Goal: Task Accomplishment & Management: Manage account settings

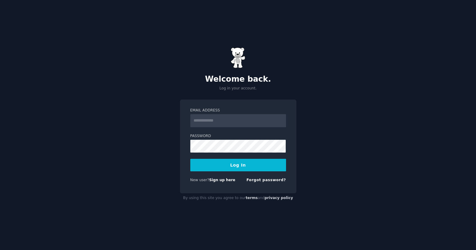
click at [232, 121] on input "Email Address" at bounding box center [238, 120] width 96 height 13
type input "**********"
click at [190, 159] on button "Log In" at bounding box center [238, 165] width 96 height 13
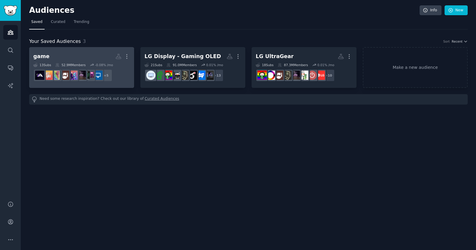
click at [70, 52] on h2 "game Custom Audience More" at bounding box center [81, 56] width 97 height 10
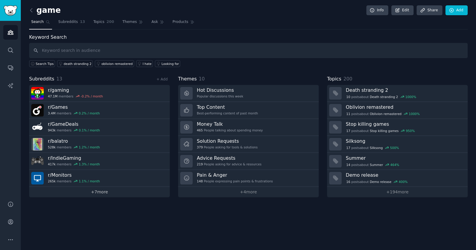
click at [97, 190] on link "+ 7 more" at bounding box center [99, 192] width 141 height 10
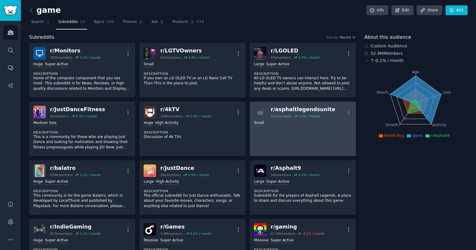
scroll to position [85, 0]
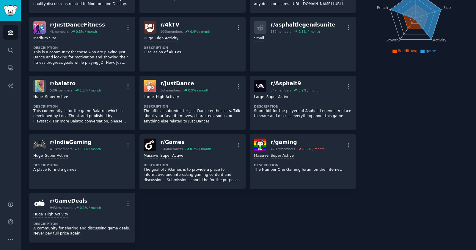
click at [174, 205] on div "r/ Monitors 265k members 1.1 % / month More Huge Super Active Description Home …" at bounding box center [192, 100] width 327 height 284
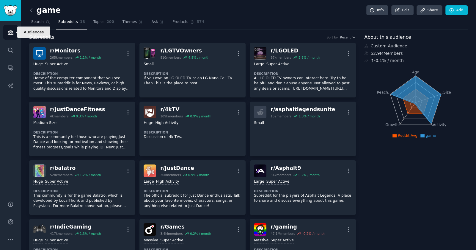
click at [12, 32] on icon "Sidebar" at bounding box center [10, 32] width 5 height 4
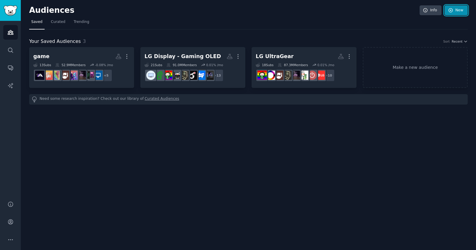
click at [457, 9] on link "New" at bounding box center [456, 10] width 23 height 10
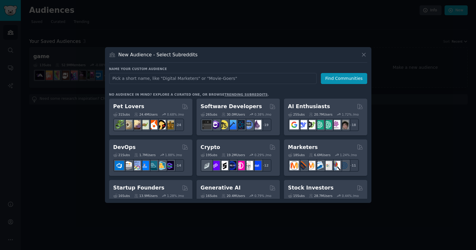
click at [160, 79] on input "text" at bounding box center [213, 78] width 208 height 11
type input "ㅠ"
type input "b"
type input "Balatro"
click button "Find Communities" at bounding box center [344, 78] width 46 height 11
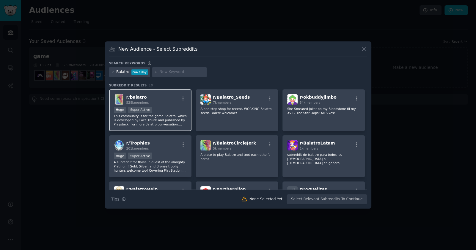
click at [164, 112] on div "Huge Super Active" at bounding box center [150, 110] width 73 height 7
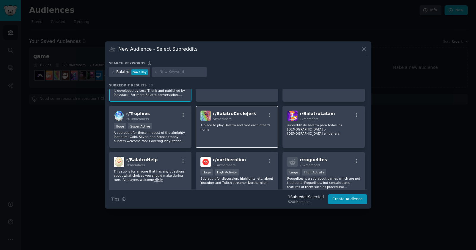
scroll to position [59, 0]
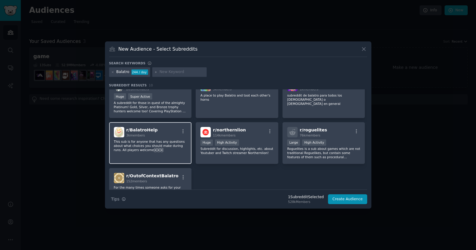
click at [146, 135] on div "3k members" at bounding box center [142, 135] width 32 height 4
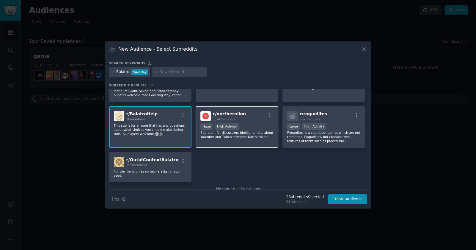
scroll to position [84, 0]
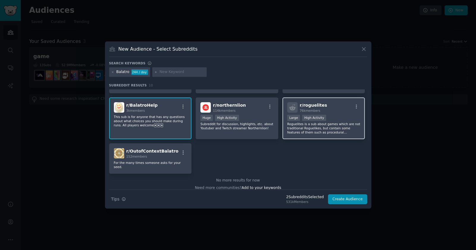
click at [321, 111] on div "76k members" at bounding box center [313, 110] width 27 height 4
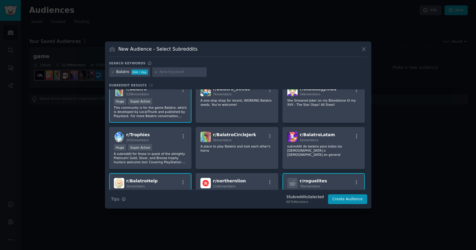
scroll to position [0, 0]
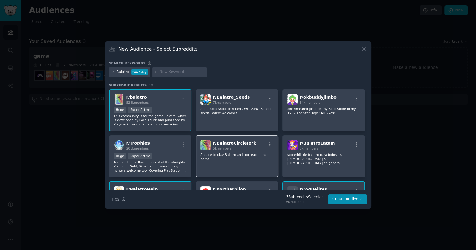
click at [226, 151] on div "r/ BalatroCircleJerk 5k members A place to play Balatro and toot each other's h…" at bounding box center [237, 156] width 83 height 42
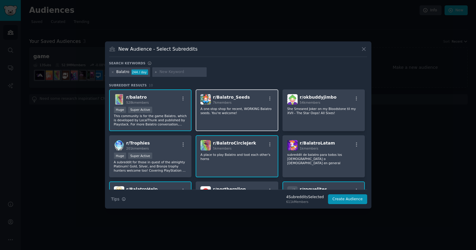
click at [228, 102] on span "7k members" at bounding box center [222, 103] width 19 height 4
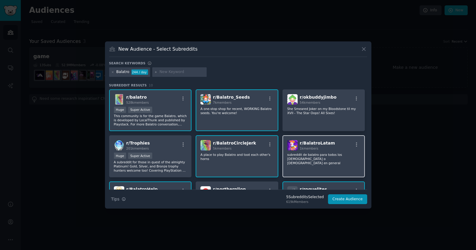
click at [315, 155] on p "subreddit de balatro para todos los latinoamericanos o hispanohablantes en gene…" at bounding box center [324, 158] width 73 height 13
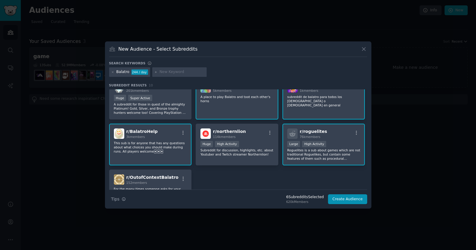
scroll to position [59, 0]
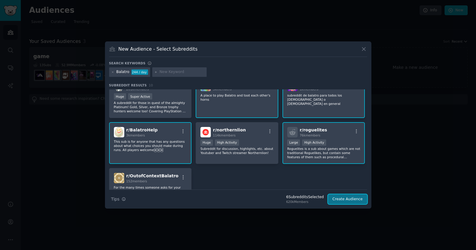
click at [350, 199] on button "Create Audience" at bounding box center [347, 199] width 39 height 10
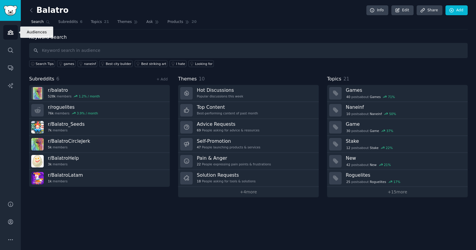
click at [12, 34] on icon "Sidebar" at bounding box center [10, 32] width 5 height 4
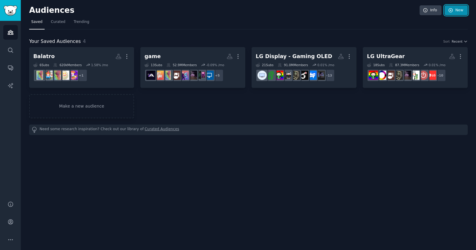
click at [456, 8] on link "New" at bounding box center [456, 10] width 23 height 10
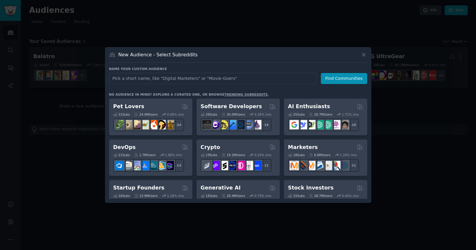
click at [143, 77] on input "text" at bounding box center [213, 78] width 208 height 11
type input "j"
type input "Just Dance"
click button "Find Communities" at bounding box center [344, 78] width 46 height 11
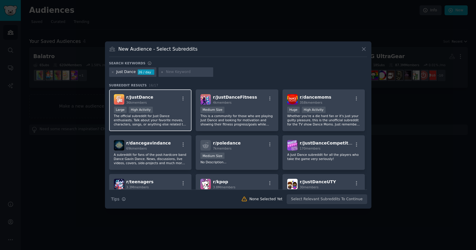
click at [158, 105] on div "r/ JustDance 36k members Large High Activity The official subreddit for Just Da…" at bounding box center [150, 110] width 83 height 42
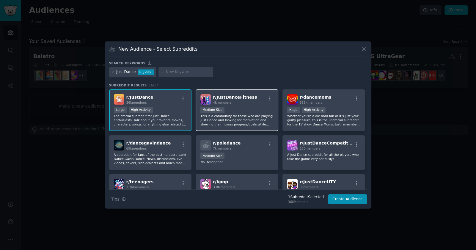
click at [244, 107] on div "1000 - 10,000 members Medium Size" at bounding box center [237, 110] width 73 height 7
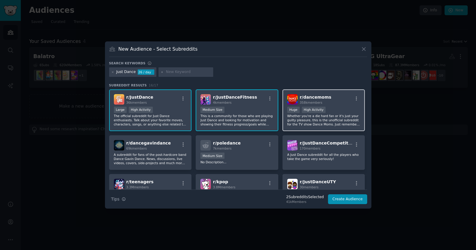
click at [331, 104] on div "r/ dancemoms 358k members" at bounding box center [324, 99] width 73 height 10
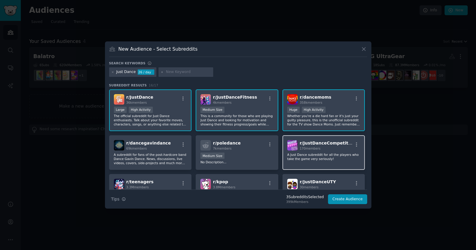
click at [324, 151] on div "r/ JustDanceCompetitive 170 members A Just Dance subreddit for all the players …" at bounding box center [324, 152] width 83 height 35
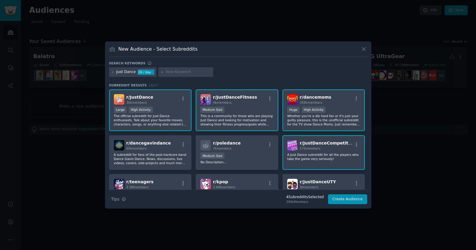
click at [329, 97] on div "r/ dancemoms 358k members" at bounding box center [324, 99] width 73 height 10
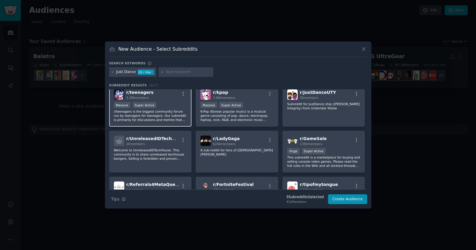
scroll to position [172, 0]
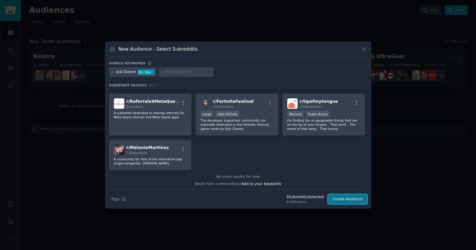
click at [349, 200] on button "Create Audience" at bounding box center [347, 199] width 39 height 10
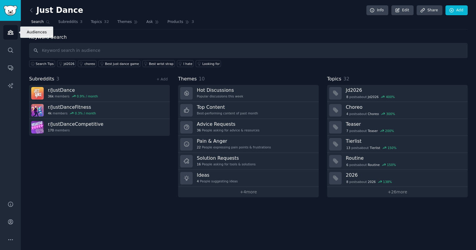
click at [10, 33] on icon "Sidebar" at bounding box center [10, 32] width 6 height 6
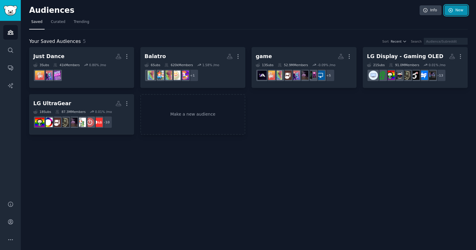
click at [454, 10] on icon at bounding box center [451, 10] width 5 height 5
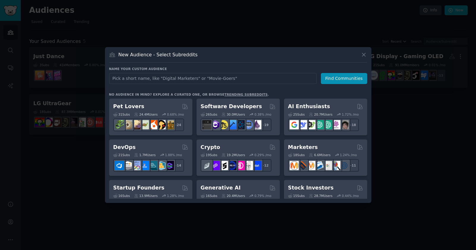
click at [151, 80] on input "text" at bounding box center [213, 78] width 208 height 11
type input "Asphalt Legend"
click button "Find Communities" at bounding box center [344, 78] width 46 height 11
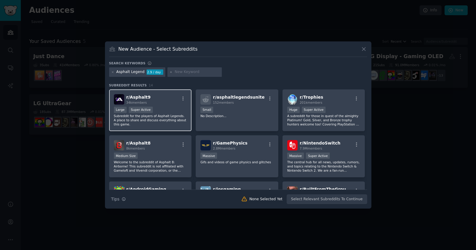
click at [164, 104] on div "r/ Asphalt9 34k members" at bounding box center [150, 99] width 73 height 10
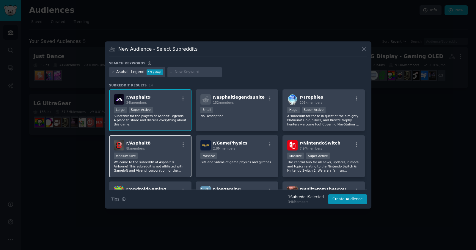
click at [148, 148] on div "r/ Asphalt8 8k members" at bounding box center [150, 145] width 73 height 10
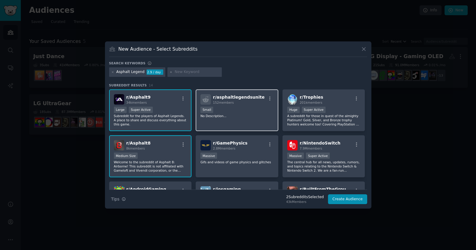
click at [229, 104] on span "152 members" at bounding box center [223, 103] width 21 height 4
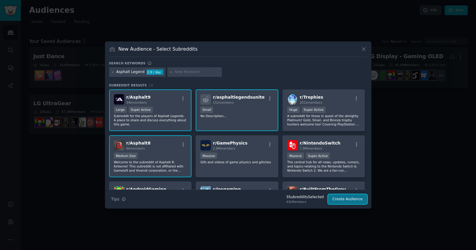
click at [351, 199] on button "Create Audience" at bounding box center [347, 199] width 39 height 10
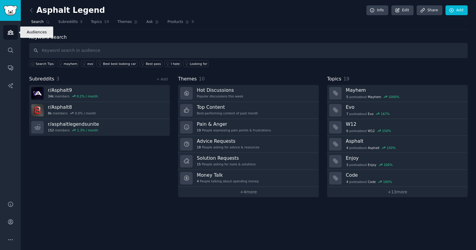
click at [10, 35] on icon "Sidebar" at bounding box center [10, 32] width 6 height 6
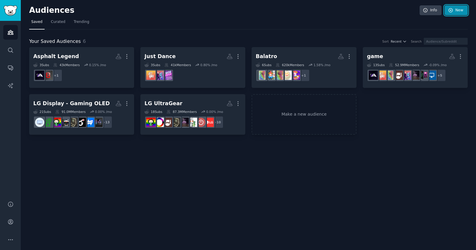
click at [453, 14] on link "New" at bounding box center [456, 10] width 23 height 10
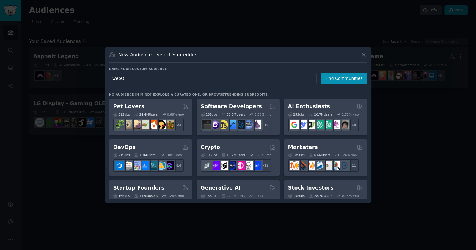
type input "webOS"
click button "Find Communities" at bounding box center [344, 78] width 46 height 11
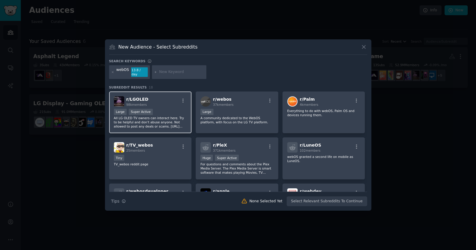
click at [153, 112] on div "Large Super Active" at bounding box center [150, 112] width 73 height 7
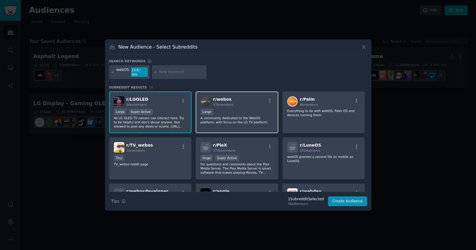
click at [226, 105] on div "r/ webos 37k members Large A community dedicated to the WebOS platform, with fo…" at bounding box center [237, 112] width 83 height 42
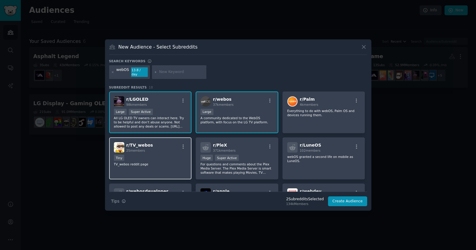
click at [150, 151] on div "r/ TV_webos 25 members Tiny TV_webos reddit page" at bounding box center [150, 158] width 83 height 42
click at [160, 155] on div "Tiny" at bounding box center [150, 157] width 73 height 7
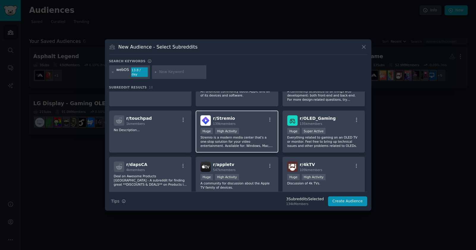
scroll to position [149, 0]
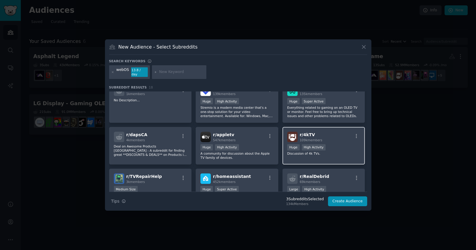
click at [333, 140] on div "r/ 4kTV 109k members 100,000 - 1,000,000 members Huge High Activity Discussion …" at bounding box center [324, 146] width 83 height 38
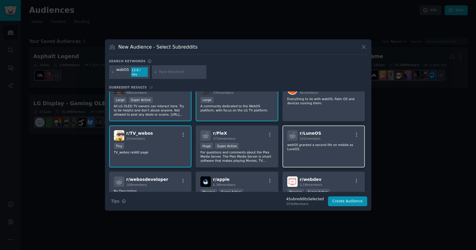
scroll to position [0, 0]
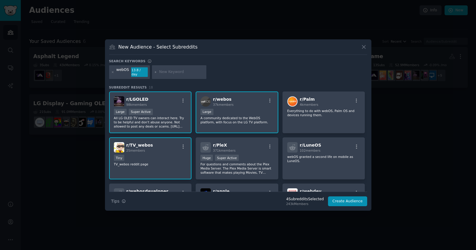
click at [170, 68] on div at bounding box center [179, 72] width 55 height 14
click at [168, 74] on input "text" at bounding box center [181, 71] width 45 height 5
type input "smart tv"
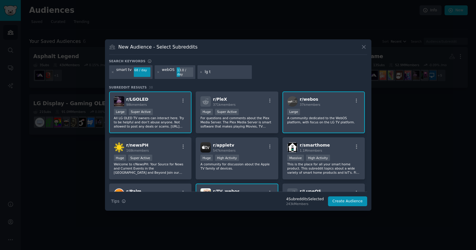
type input "lg tv"
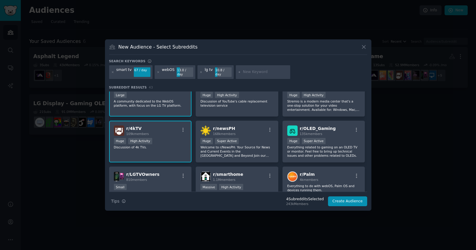
scroll to position [89, 0]
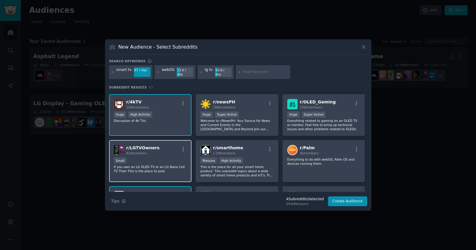
click at [147, 157] on div "Small" at bounding box center [150, 160] width 73 height 7
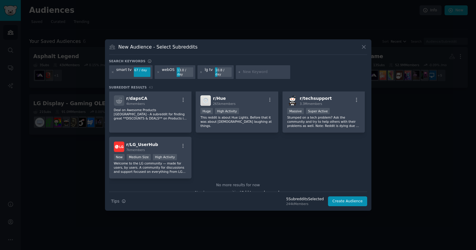
scroll to position [586, 0]
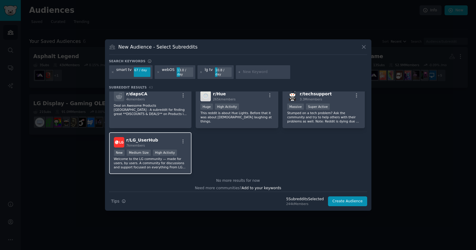
click at [151, 138] on span "r/ LG_UserHub" at bounding box center [142, 140] width 32 height 5
click at [343, 199] on button "Create Audience" at bounding box center [347, 201] width 39 height 10
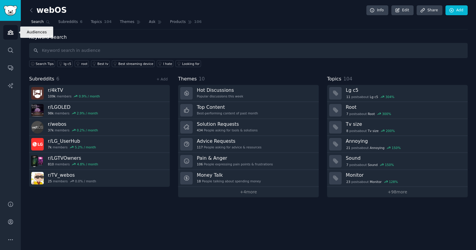
click at [8, 35] on icon "Sidebar" at bounding box center [10, 32] width 6 height 6
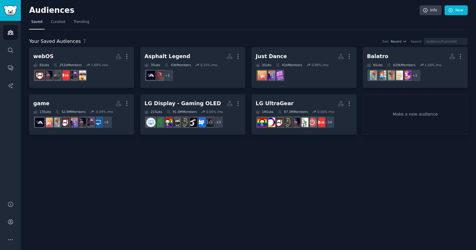
click at [209, 176] on div "Audiences Info New Saved Curated Trending Your Saved Audiences 7 Sort Recent Se…" at bounding box center [249, 125] width 456 height 250
click at [460, 10] on link "New" at bounding box center [456, 10] width 23 height 10
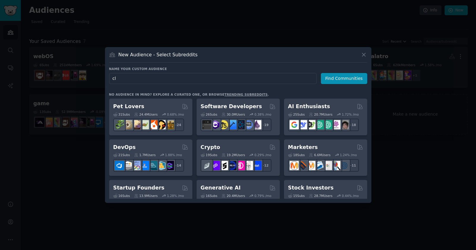
type input "c"
type input "Cloud Gaming"
click button "Find Communities" at bounding box center [344, 78] width 46 height 11
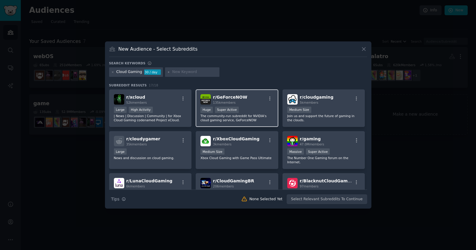
click at [236, 101] on div "135k members" at bounding box center [230, 102] width 34 height 4
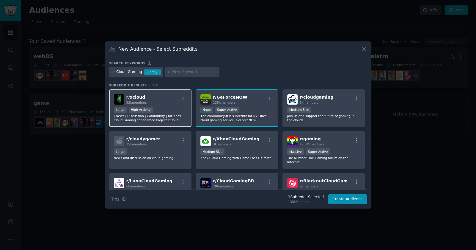
click at [157, 95] on div "r/ xcloud 52k members" at bounding box center [150, 99] width 73 height 10
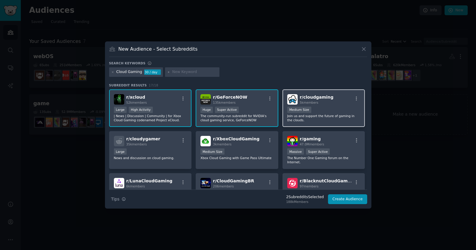
scroll to position [29, 0]
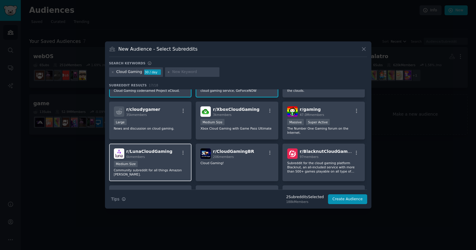
click at [158, 154] on div "6k members" at bounding box center [149, 156] width 46 height 4
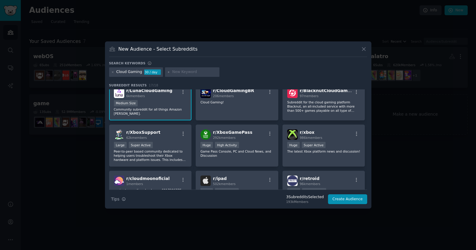
scroll to position [89, 0]
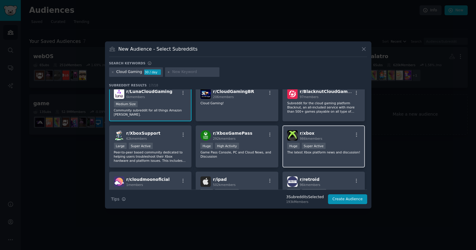
click at [322, 134] on div "r/ xbox 986k members >= 95th percentile for submissions / day Huge Super Active…" at bounding box center [324, 146] width 83 height 42
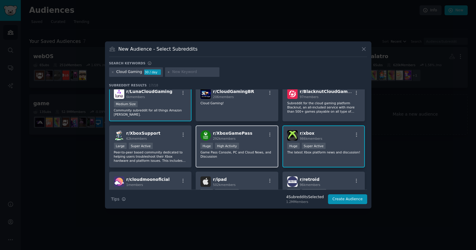
click at [247, 131] on div "r/ XboxGamePass 292k members" at bounding box center [237, 135] width 73 height 10
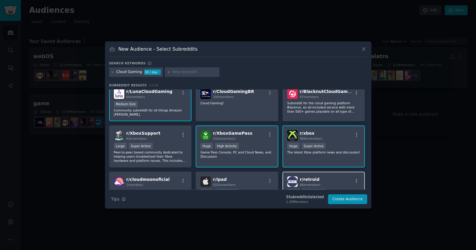
scroll to position [29, 0]
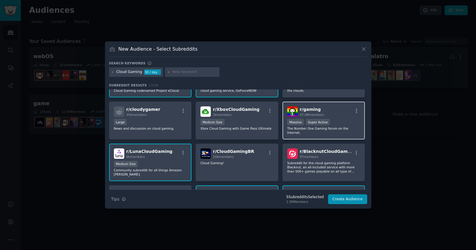
click at [324, 108] on div "r/ gaming 47.0M members" at bounding box center [324, 111] width 73 height 10
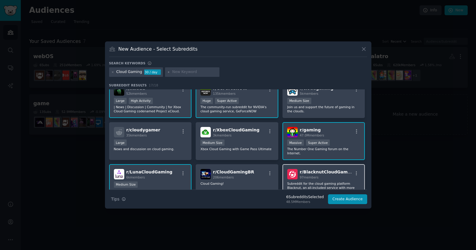
scroll to position [0, 0]
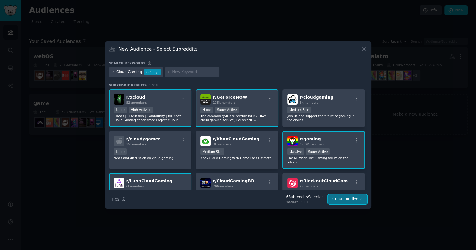
click at [351, 200] on button "Create Audience" at bounding box center [347, 199] width 39 height 10
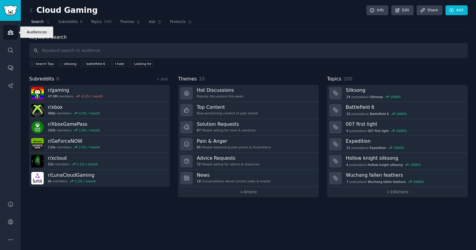
click at [12, 29] on icon "Sidebar" at bounding box center [10, 32] width 6 height 6
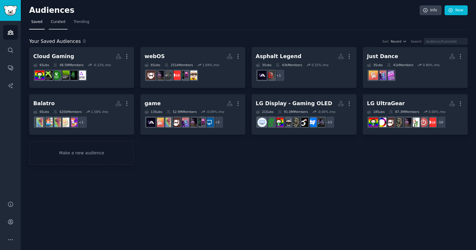
click at [57, 24] on link "Curated" at bounding box center [58, 23] width 19 height 12
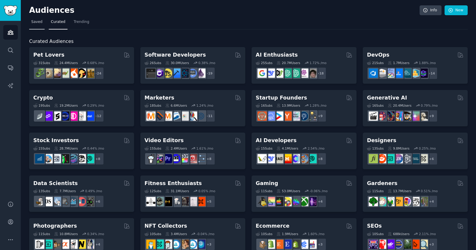
click at [31, 22] on span "Saved" at bounding box center [36, 21] width 11 height 5
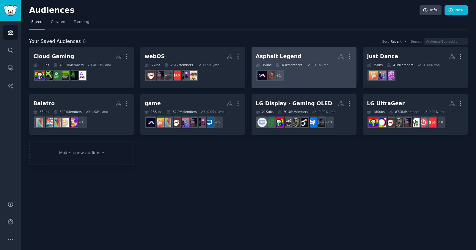
click at [292, 58] on div "Asphalt Legend" at bounding box center [279, 56] width 46 height 7
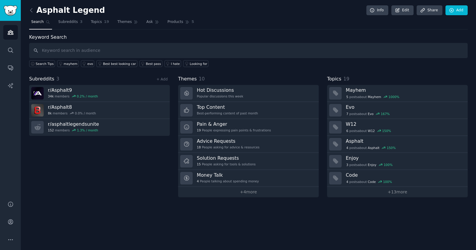
click at [49, 47] on input "text" at bounding box center [248, 50] width 439 height 15
type input "webOS"
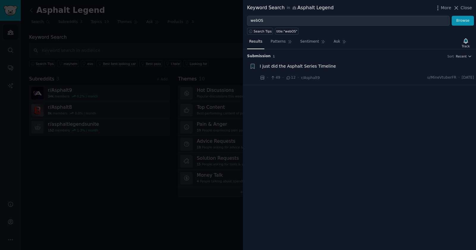
click at [254, 130] on div "Submission 1 Sort Recent + I just did the Asphalt Series Timeline · 49 · 12 · r…" at bounding box center [359, 149] width 233 height 200
click at [446, 4] on div "Keyword Search in Asphalt Legend More Close" at bounding box center [359, 8] width 233 height 16
click at [445, 7] on span "More" at bounding box center [446, 8] width 10 height 6
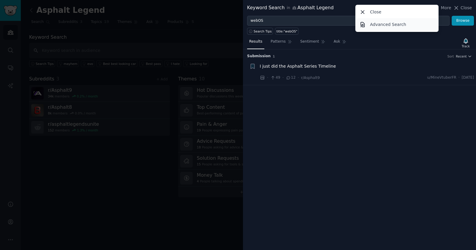
click at [396, 22] on p "Advanced Search" at bounding box center [388, 24] width 36 height 6
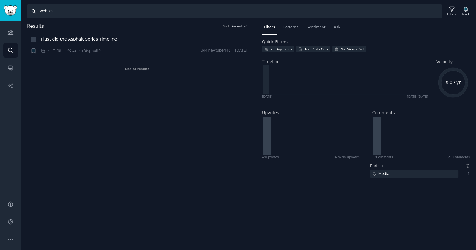
click at [92, 10] on input "webOS" at bounding box center [234, 11] width 415 height 14
type input "w"
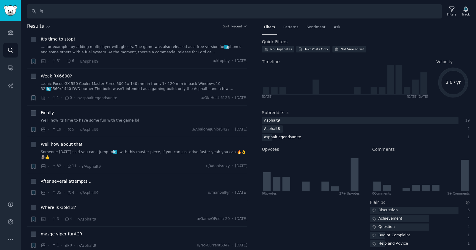
click at [99, 26] on h2 "Results 22 Sort Recent" at bounding box center [137, 26] width 221 height 7
click at [57, 10] on input "lg" at bounding box center [234, 11] width 415 height 14
type input "l"
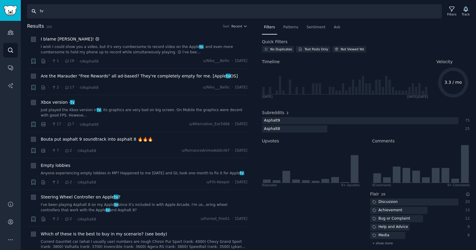
click at [60, 13] on input "tv" at bounding box center [234, 11] width 415 height 14
type input "t"
type input "w"
type input "gaming portal"
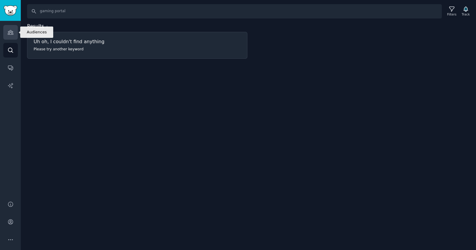
click at [8, 31] on icon "Sidebar" at bounding box center [10, 32] width 6 height 6
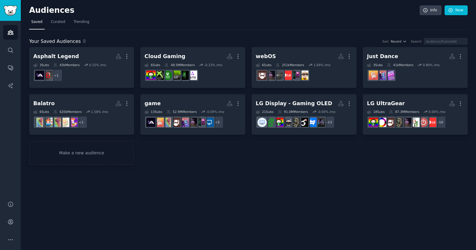
click at [113, 188] on div "Audiences Info New Saved Curated Trending Your Saved Audiences 8 Sort Recent Se…" at bounding box center [249, 125] width 456 height 250
click at [259, 188] on div "Audiences Info New Saved Curated Trending Your Saved Audiences 8 Sort Recent Se…" at bounding box center [249, 125] width 456 height 250
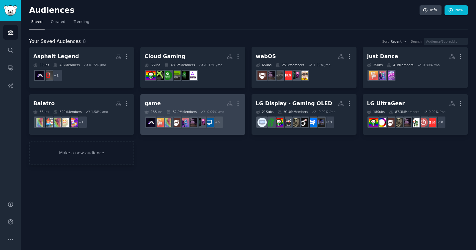
click at [185, 100] on h2 "game More" at bounding box center [193, 103] width 97 height 10
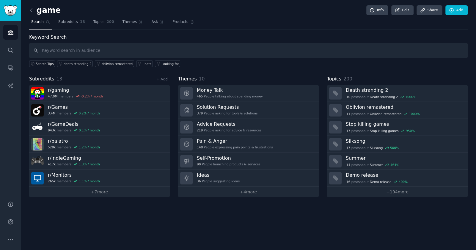
click at [98, 49] on input "text" at bounding box center [248, 50] width 439 height 15
type input "l"
type input "m"
type input "lg gaming portal"
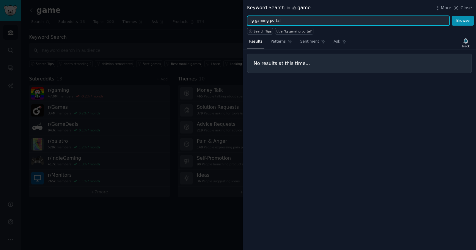
click at [302, 20] on input "lg gaming portal" at bounding box center [348, 21] width 203 height 10
type input "l"
type input "samsung gaming hub"
click at [452, 16] on button "Browse" at bounding box center [463, 21] width 22 height 10
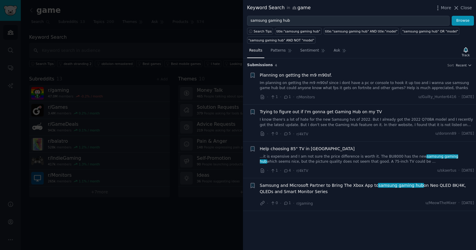
click at [174, 38] on div at bounding box center [238, 125] width 476 height 250
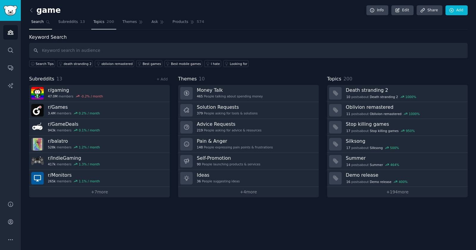
click at [93, 21] on span "Topics" at bounding box center [98, 21] width 11 height 5
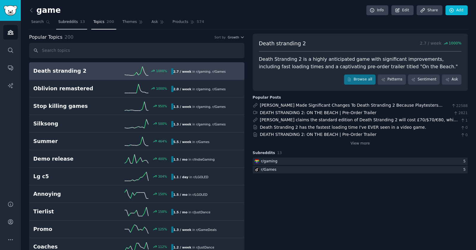
click at [67, 23] on span "Subreddits" at bounding box center [68, 21] width 20 height 5
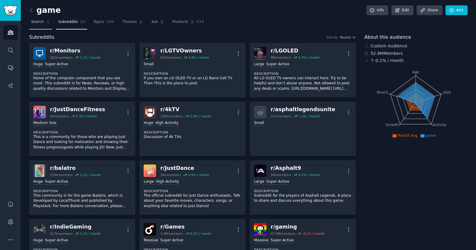
click at [38, 24] on span "Search" at bounding box center [37, 21] width 13 height 5
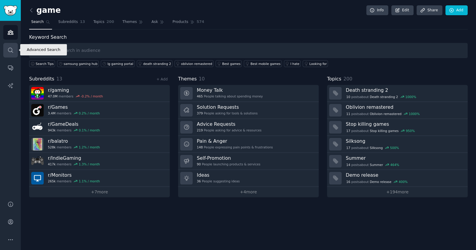
click at [11, 48] on icon "Sidebar" at bounding box center [10, 50] width 6 height 6
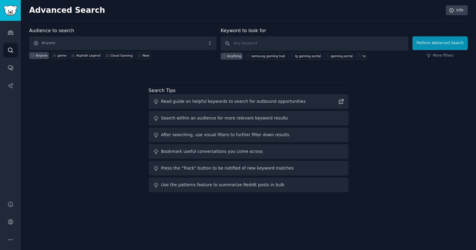
click at [113, 29] on div "Audience to search Anyone Anyone game Asphalt Legend Cloud Gaming New" at bounding box center [123, 43] width 188 height 32
click at [178, 23] on div "Advanced Search Info Audience to search Anyone Anyone game Asphalt Legend Cloud…" at bounding box center [249, 125] width 456 height 250
click at [9, 36] on link "Audiences" at bounding box center [10, 32] width 15 height 15
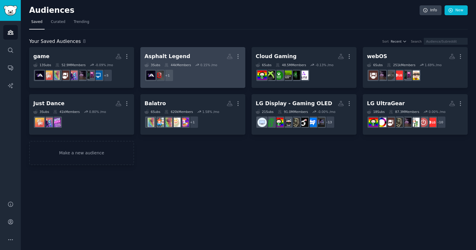
click at [189, 56] on h2 "Asphalt Legend More" at bounding box center [193, 56] width 97 height 10
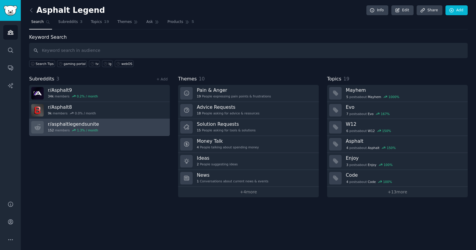
click at [96, 126] on link "r/ asphaltlegendsunite 152 members 1.3 % / month" at bounding box center [99, 127] width 141 height 17
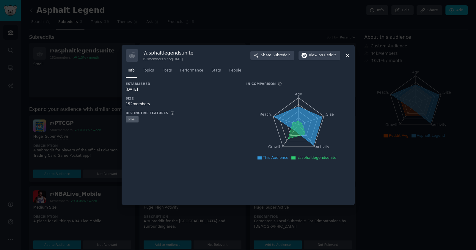
click at [78, 93] on div at bounding box center [238, 125] width 476 height 250
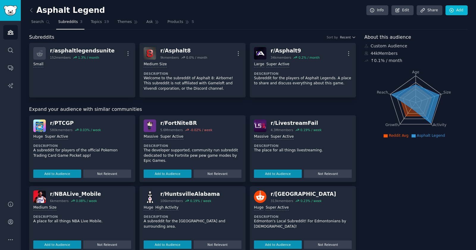
click at [64, 23] on span "Subreddits" at bounding box center [68, 21] width 20 height 5
click at [9, 32] on icon "Sidebar" at bounding box center [10, 32] width 6 height 6
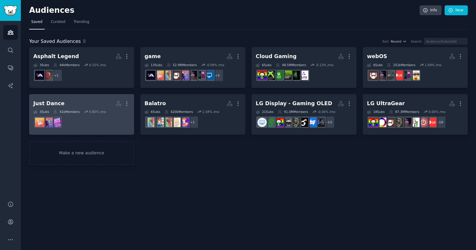
click at [82, 104] on h2 "Just Dance More" at bounding box center [81, 103] width 97 height 10
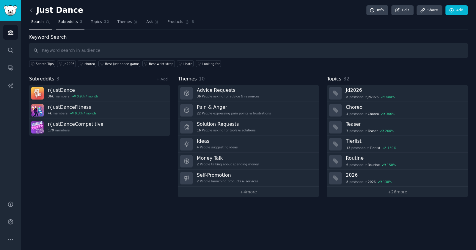
click at [62, 22] on span "Subreddits" at bounding box center [68, 21] width 20 height 5
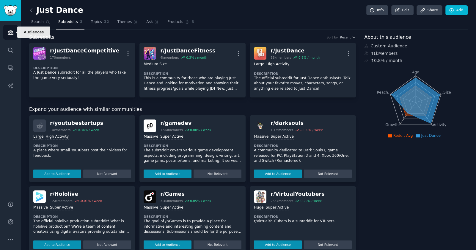
click at [4, 31] on link "Audiences" at bounding box center [10, 32] width 15 height 15
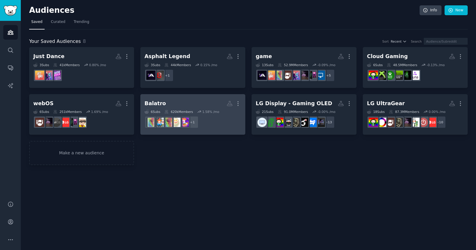
click at [182, 99] on h2 "Balatro More" at bounding box center [193, 103] width 97 height 10
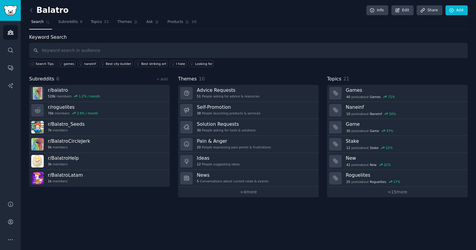
drag, startPoint x: 133, startPoint y: 231, endPoint x: 141, endPoint y: 192, distance: 40.1
click at [134, 231] on div "Balatro Info Edit Share Add Search Subreddits 6 Topics 21 Themes Ask Products 2…" at bounding box center [249, 125] width 456 height 250
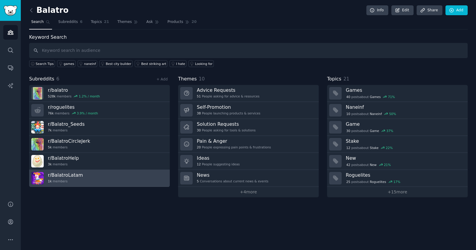
click at [147, 175] on link "r/ BalatroLatam 1k members" at bounding box center [99, 178] width 141 height 17
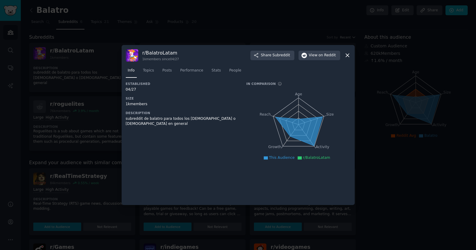
click at [348, 57] on icon at bounding box center [348, 55] width 6 height 6
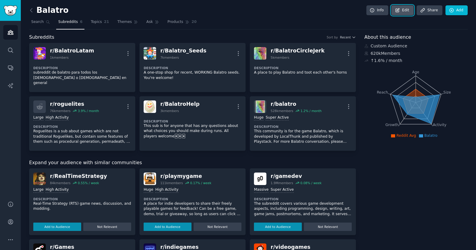
click at [403, 10] on link "Edit" at bounding box center [403, 10] width 22 height 10
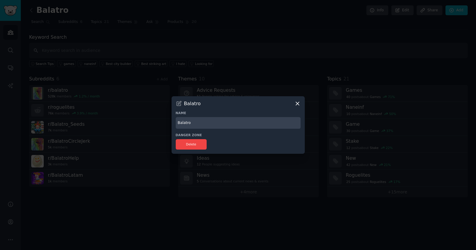
click at [298, 104] on icon at bounding box center [298, 103] width 6 height 6
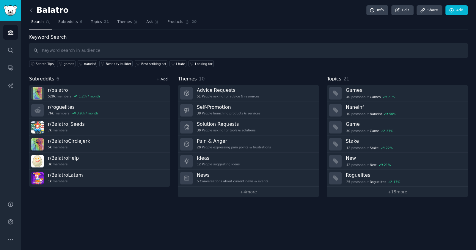
click at [160, 77] on link "+ Add" at bounding box center [162, 79] width 11 height 4
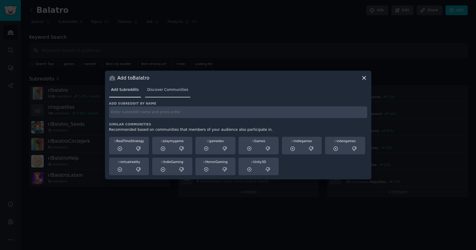
click at [163, 89] on span "Discover Communities" at bounding box center [167, 89] width 41 height 5
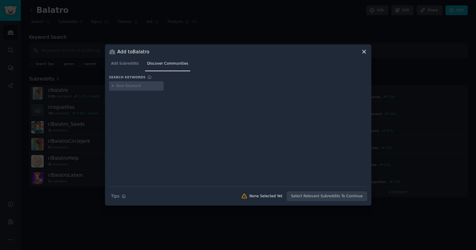
click at [362, 54] on icon at bounding box center [364, 52] width 6 height 6
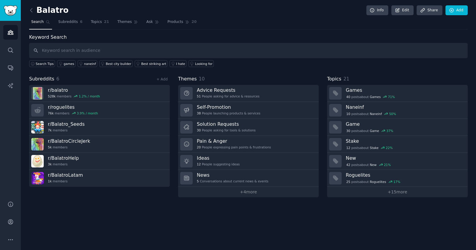
drag, startPoint x: 113, startPoint y: 179, endPoint x: 93, endPoint y: 201, distance: 30.1
click at [93, 201] on div "Balatro Info Edit Share Add Search Subreddits 6 Topics 21 Themes Ask Products 2…" at bounding box center [249, 125] width 456 height 250
click at [383, 10] on link "Info" at bounding box center [378, 10] width 22 height 10
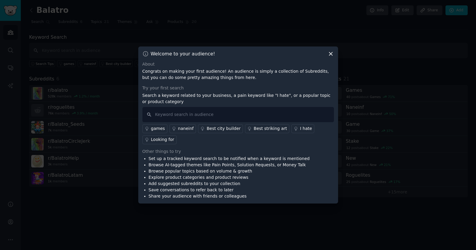
click at [331, 54] on icon at bounding box center [330, 53] width 3 height 3
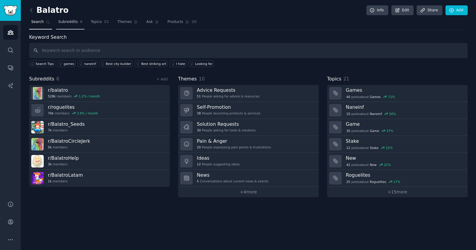
click at [65, 24] on span "Subreddits" at bounding box center [68, 21] width 20 height 5
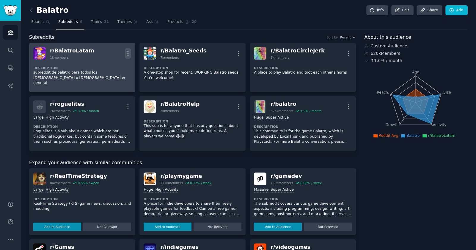
click at [126, 53] on icon "button" at bounding box center [128, 53] width 6 height 6
click at [104, 75] on p "Delete" at bounding box center [105, 76] width 14 height 6
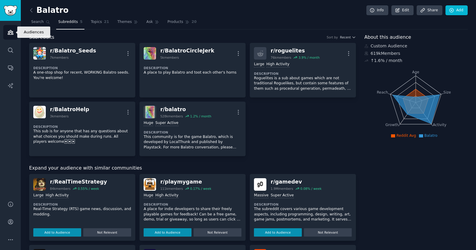
click at [4, 32] on link "Audiences" at bounding box center [10, 32] width 15 height 15
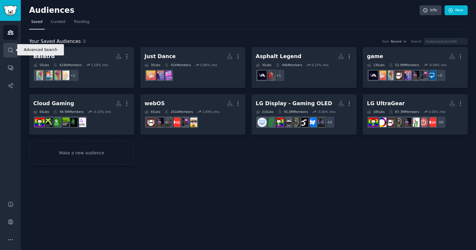
click at [13, 49] on icon "Sidebar" at bounding box center [10, 50] width 6 height 6
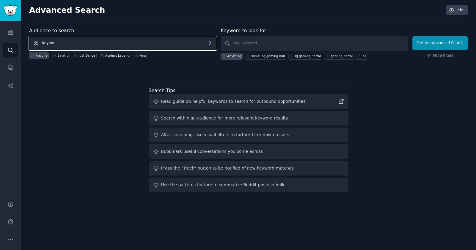
click at [119, 43] on span "Anyone" at bounding box center [123, 43] width 188 height 14
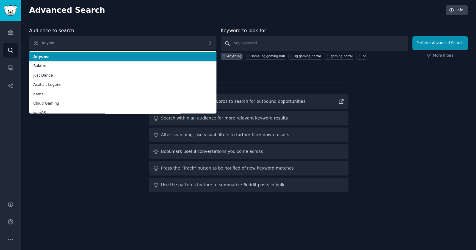
click at [256, 45] on input "text" at bounding box center [315, 43] width 188 height 14
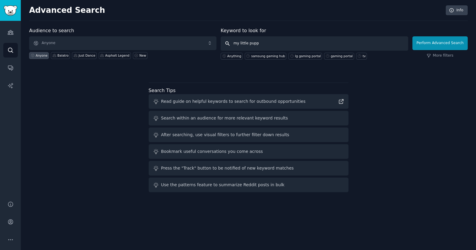
type input "my little puppy"
click button "Perform Advanced Search" at bounding box center [440, 43] width 55 height 14
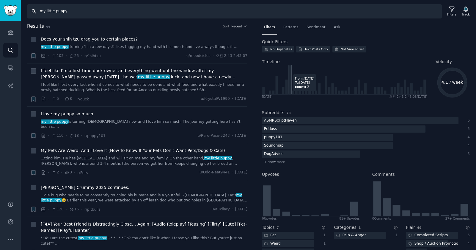
click at [90, 11] on input "my little puppy" at bounding box center [234, 11] width 415 height 14
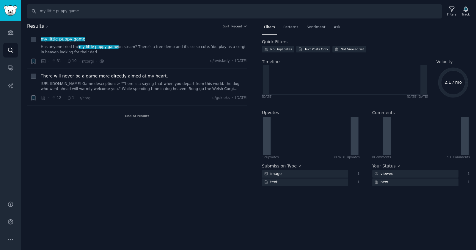
click at [245, 29] on h2 "Results 2 Sort Recent" at bounding box center [137, 26] width 221 height 7
click at [245, 25] on icon "button" at bounding box center [245, 26] width 4 height 4
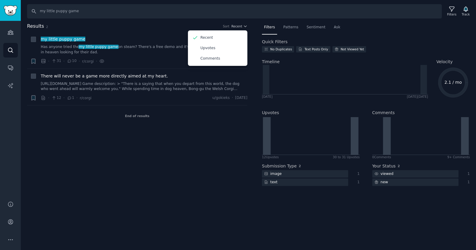
click at [71, 171] on div "Results 2 Sort Recent Recent Upvotes Comments + my little puppy game Has anyone…" at bounding box center [141, 108] width 229 height 171
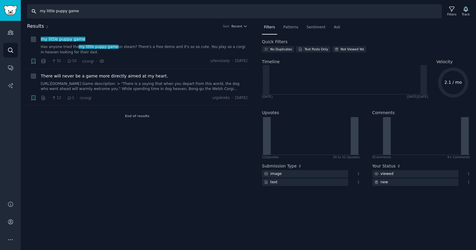
click at [98, 11] on input "my little puppy game" at bounding box center [234, 11] width 415 height 14
type input "my little puppy"
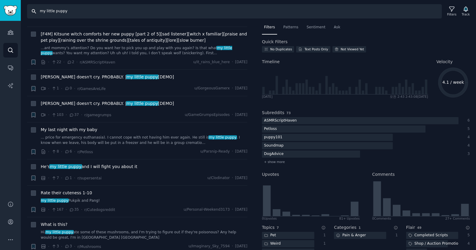
scroll to position [2768, 0]
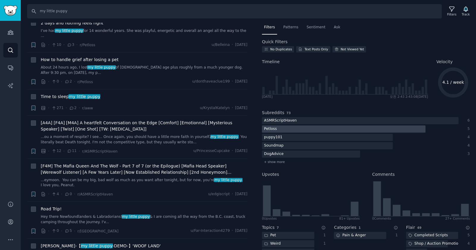
click at [274, 129] on div "Petloss" at bounding box center [270, 128] width 17 height 7
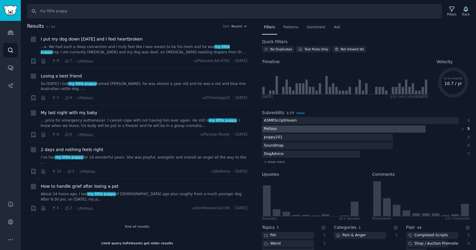
scroll to position [0, 0]
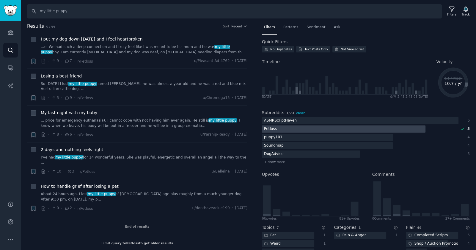
click at [79, 226] on div "End of results" at bounding box center [137, 226] width 221 height 21
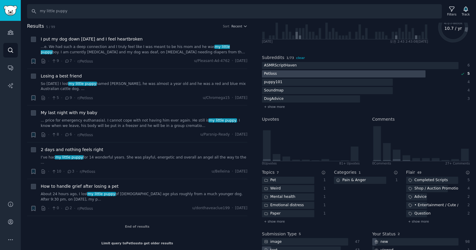
scroll to position [90, 0]
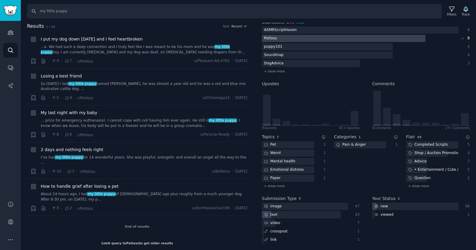
click at [84, 237] on div "Limit query to Petloss to get older results" at bounding box center [137, 243] width 221 height 13
click at [76, 11] on input "my little puppy" at bounding box center [234, 11] width 415 height 14
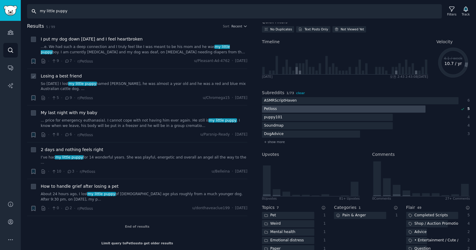
scroll to position [0, 0]
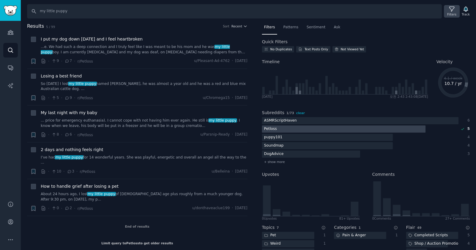
click at [449, 10] on div "Filters" at bounding box center [451, 11] width 15 height 13
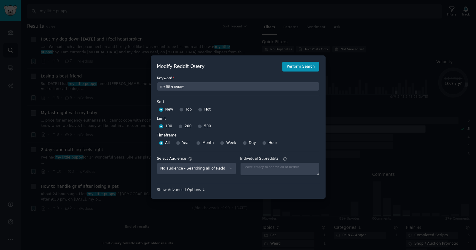
click at [201, 126] on div "500" at bounding box center [204, 126] width 13 height 10
click at [204, 126] on span "500" at bounding box center [207, 126] width 7 height 5
click at [202, 126] on input "500" at bounding box center [200, 126] width 4 height 4
radio input "true"
click at [179, 145] on div "Year" at bounding box center [183, 143] width 14 height 10
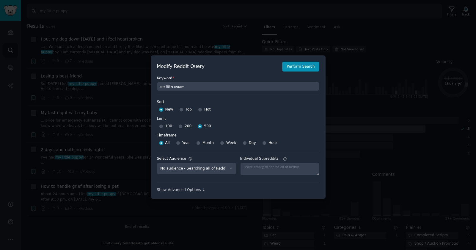
click at [183, 143] on span "Year" at bounding box center [186, 142] width 8 height 5
click at [180, 143] on input "Year" at bounding box center [178, 143] width 4 height 4
radio input "true"
click at [292, 68] on button "Perform Search" at bounding box center [300, 67] width 37 height 10
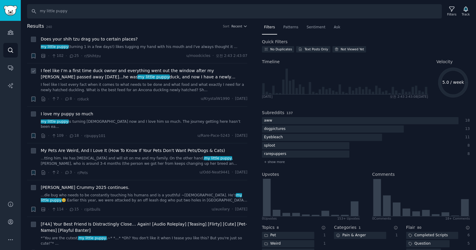
scroll to position [179, 0]
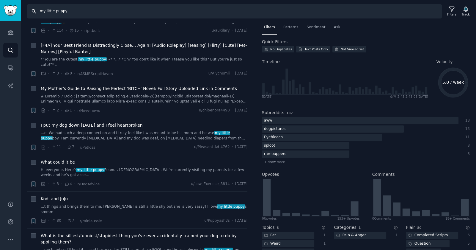
click at [83, 13] on input "my little puppy" at bounding box center [234, 11] width 415 height 14
type input "my little puppy game"
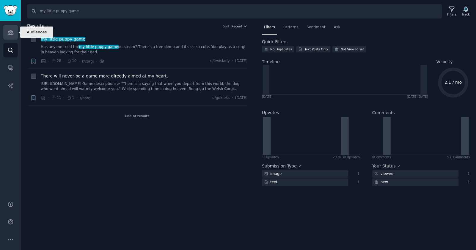
click at [11, 31] on icon "Sidebar" at bounding box center [10, 32] width 5 height 4
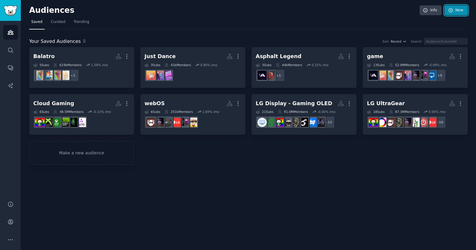
click at [456, 11] on link "New" at bounding box center [456, 10] width 23 height 10
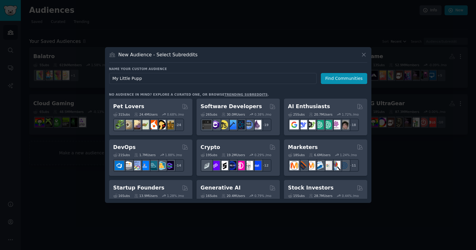
type input "My Little Puppy"
click button "Find Communities" at bounding box center [344, 78] width 46 height 11
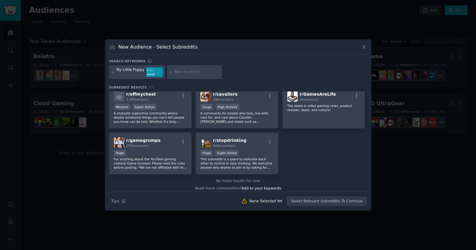
scroll to position [275, 0]
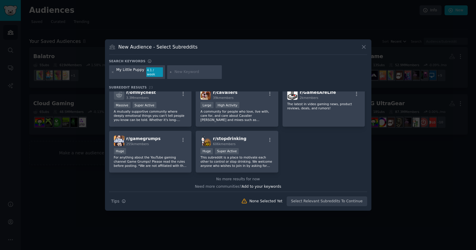
click at [175, 71] on input "text" at bounding box center [197, 71] width 45 height 5
type input "indie game"
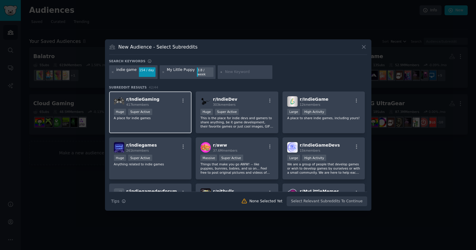
click at [165, 103] on div "r/ IndieGaming 417k members" at bounding box center [150, 101] width 73 height 10
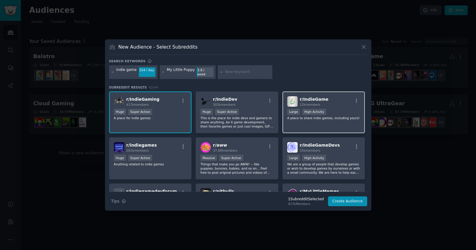
click at [330, 98] on div "r/ IndieGame 12k members" at bounding box center [324, 101] width 73 height 10
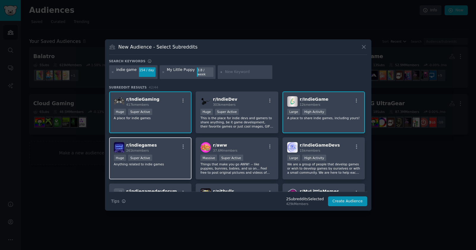
click at [165, 146] on div "r/ indiegames 261k members" at bounding box center [150, 147] width 73 height 10
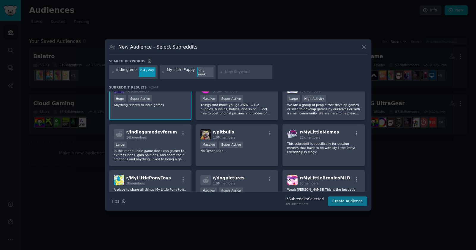
scroll to position [179, 0]
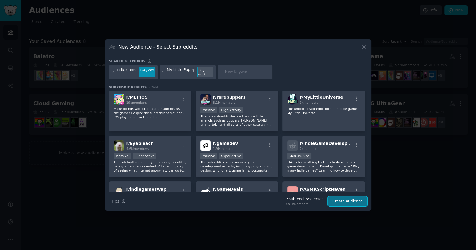
click at [344, 199] on button "Create Audience" at bounding box center [347, 201] width 39 height 10
